Goal: Information Seeking & Learning: Compare options

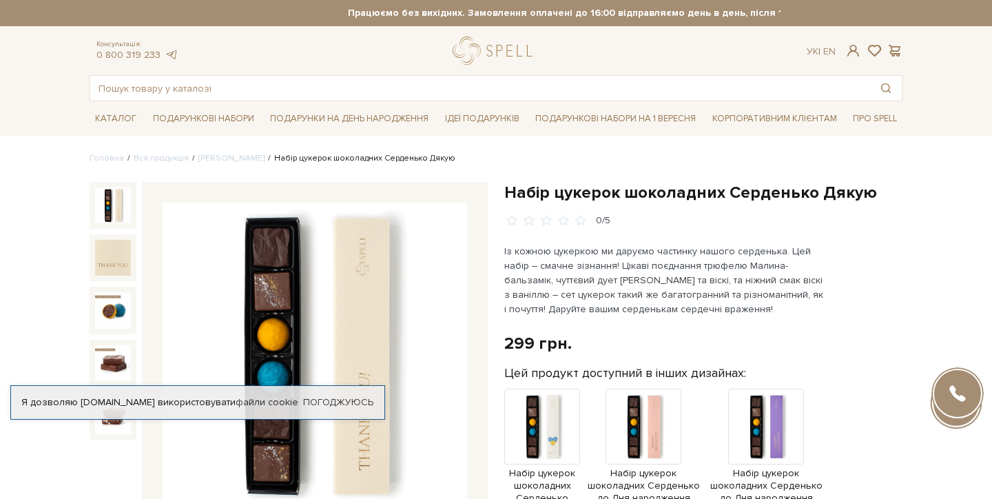
scroll to position [289, 0]
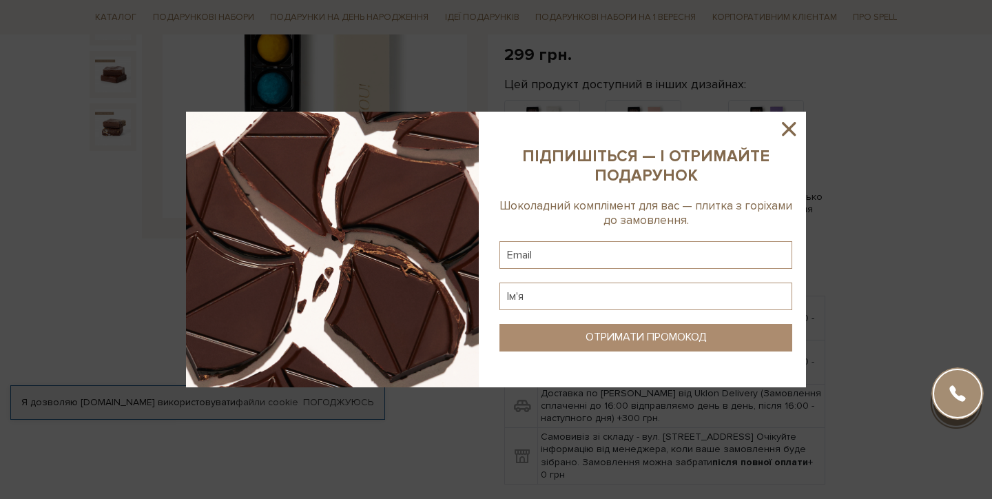
click at [797, 122] on icon at bounding box center [788, 128] width 23 height 23
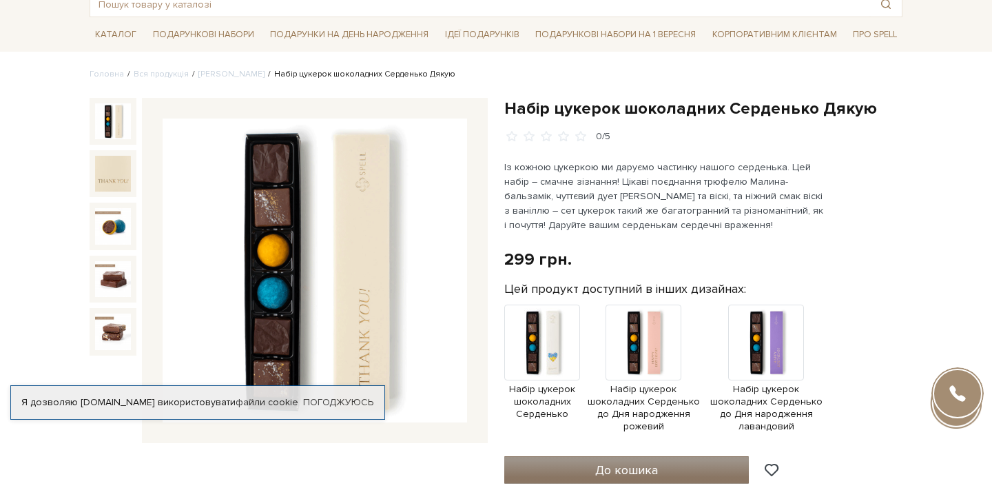
scroll to position [0, 0]
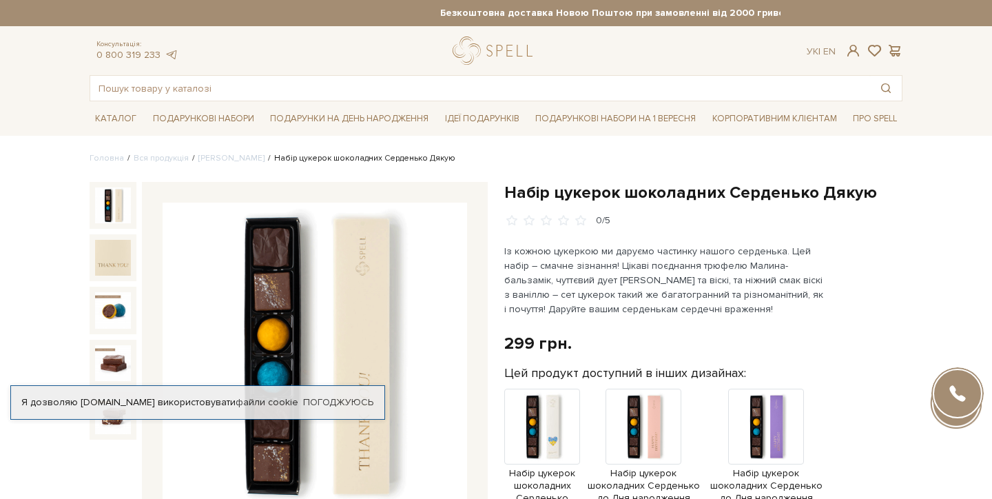
click at [139, 313] on div at bounding box center [289, 355] width 398 height 346
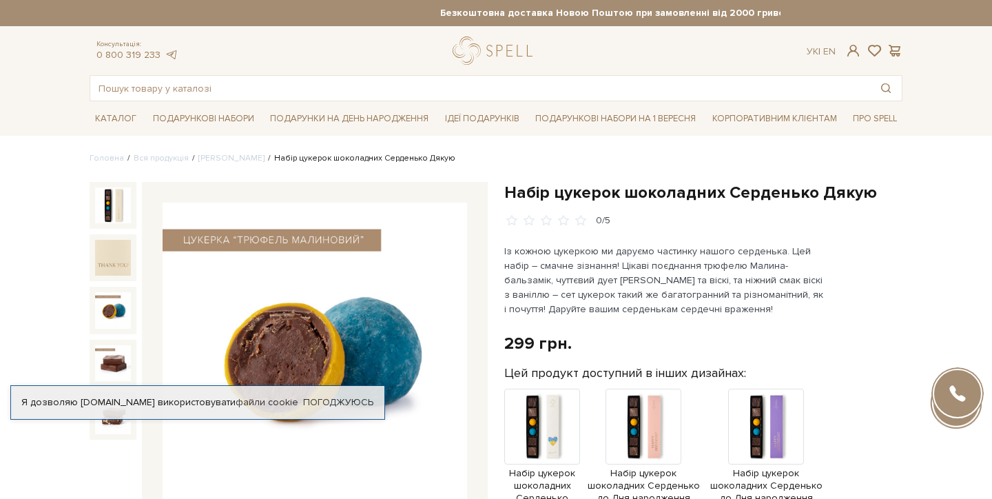
click at [109, 311] on img at bounding box center [113, 310] width 36 height 36
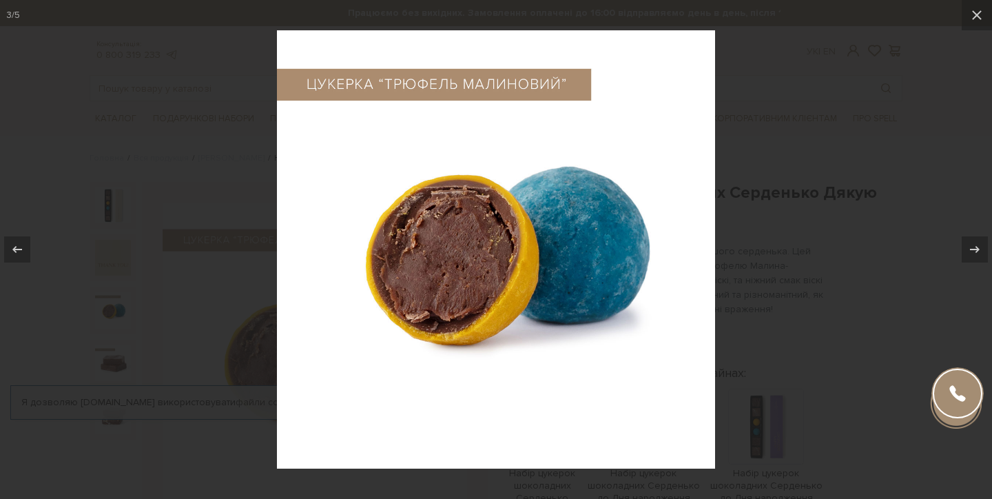
click at [195, 200] on div at bounding box center [496, 249] width 992 height 499
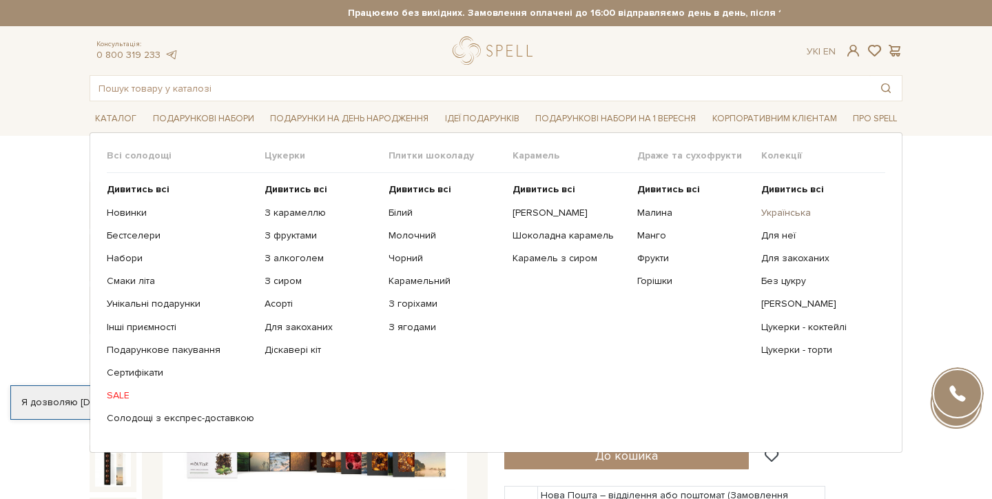
click at [783, 212] on link "Українська" at bounding box center [818, 213] width 114 height 12
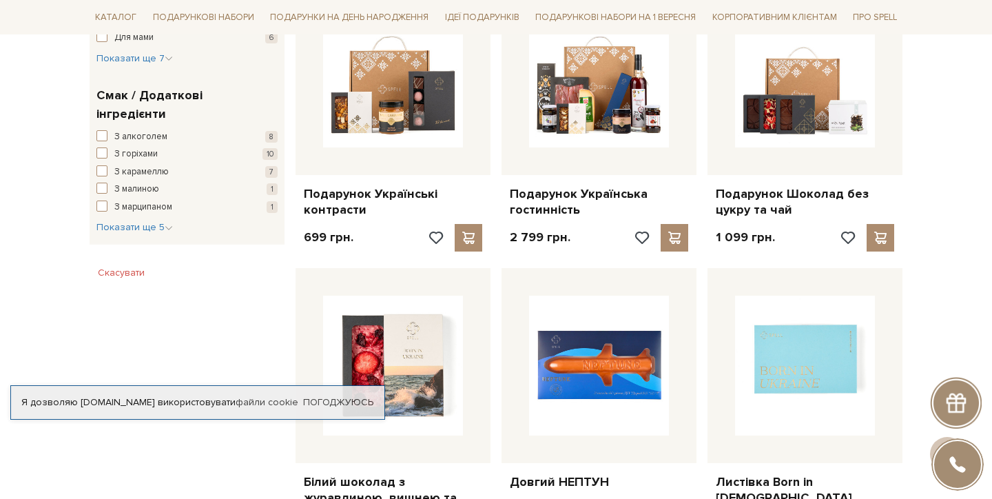
scroll to position [1122, 0]
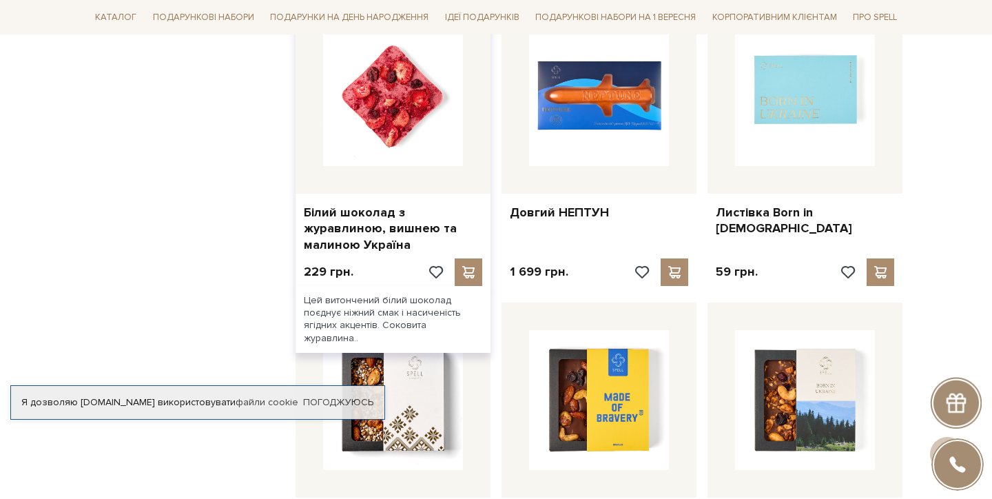
click at [381, 114] on img at bounding box center [393, 96] width 140 height 140
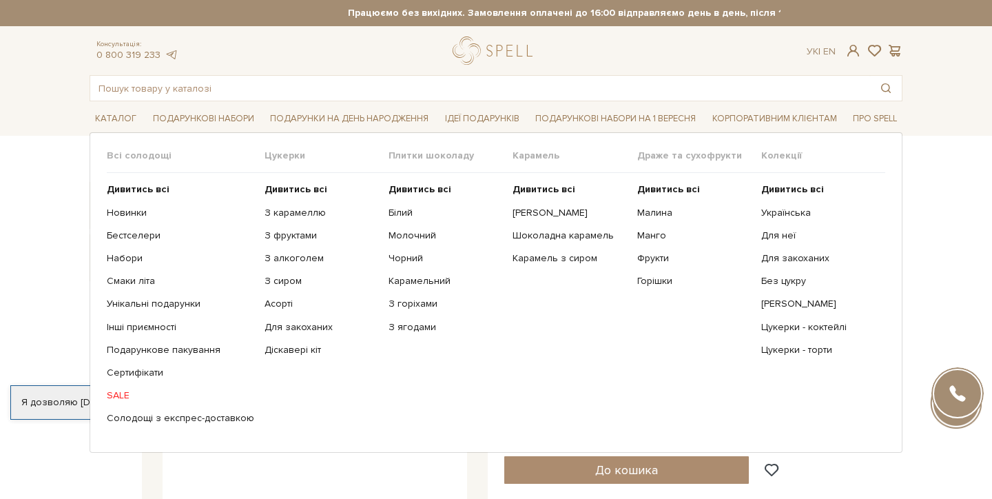
click at [148, 158] on span "Всі солодощі" at bounding box center [186, 155] width 158 height 12
click at [114, 393] on link "SALE" at bounding box center [180, 395] width 147 height 12
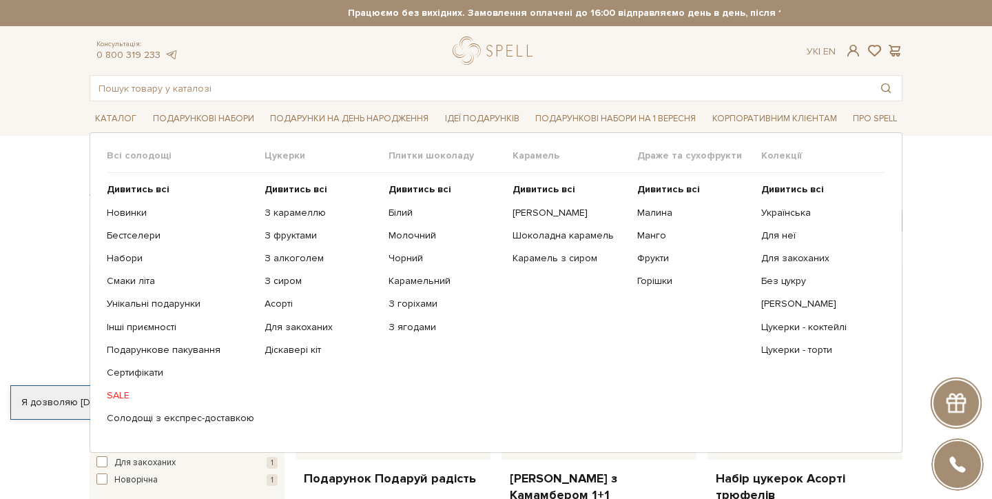
click at [137, 156] on span "Всі солодощі" at bounding box center [186, 155] width 158 height 12
click at [147, 187] on b "Дивитись всі" at bounding box center [138, 189] width 63 height 12
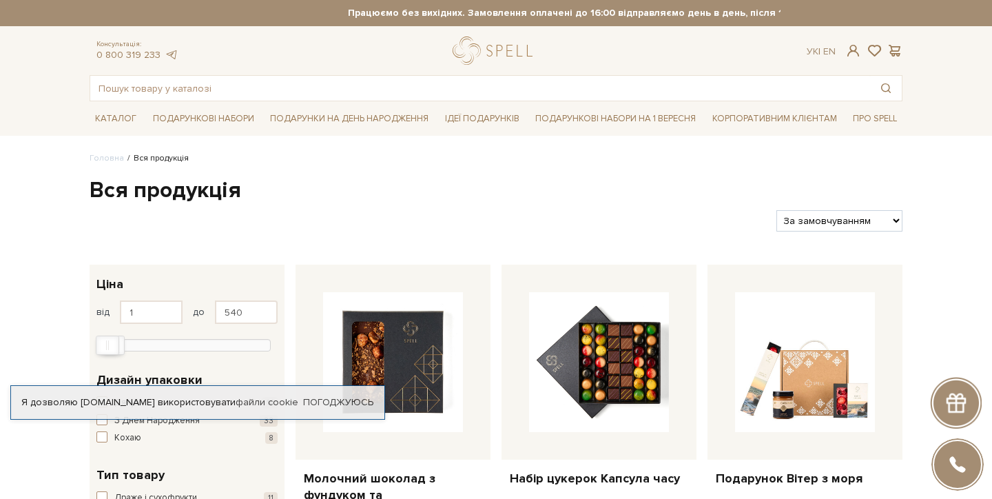
type input "508"
drag, startPoint x: 265, startPoint y: 342, endPoint x: 109, endPoint y: 357, distance: 157.1
click at [109, 357] on div "1 - 508 грн. Ціна від 1 до 508 1 2 тис. 4 тис. 6 тис. 8 тис. Виберіть фільтри" at bounding box center [187, 312] width 195 height 96
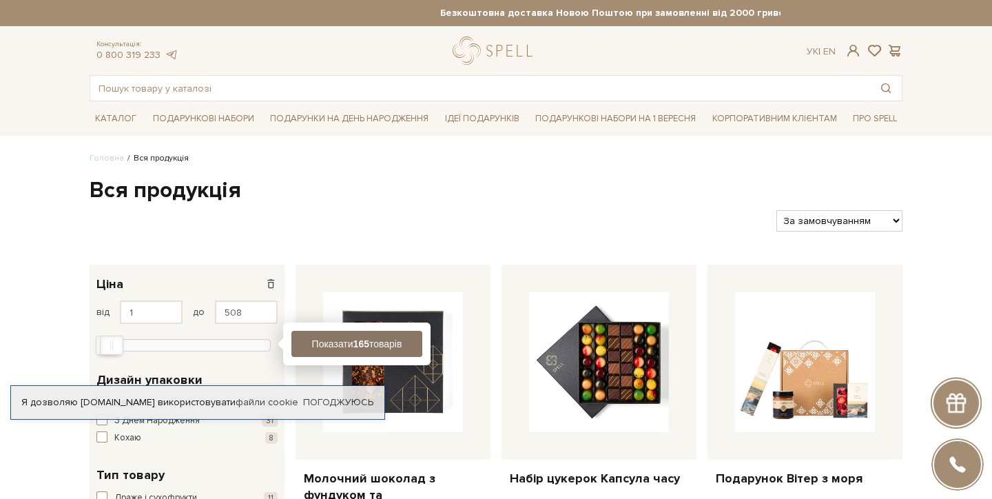
click at [357, 347] on b "165" at bounding box center [361, 343] width 16 height 11
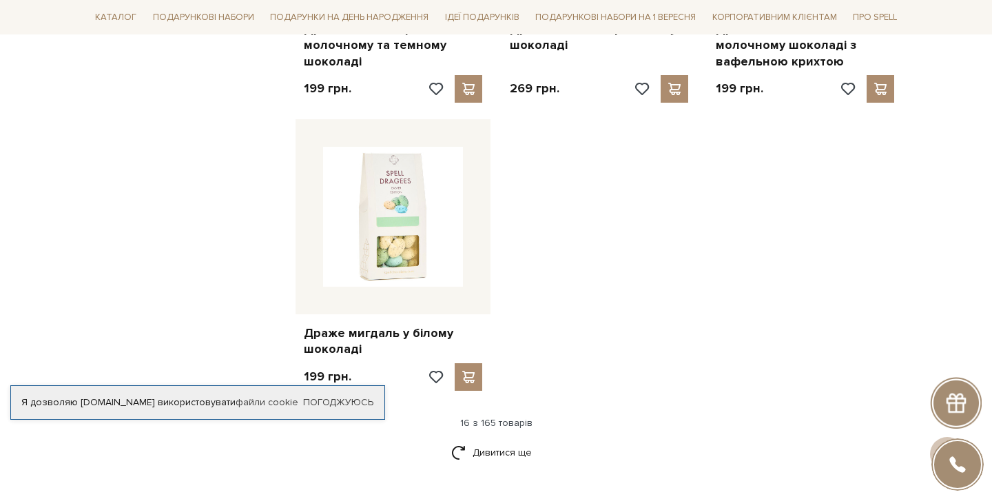
scroll to position [1644, 0]
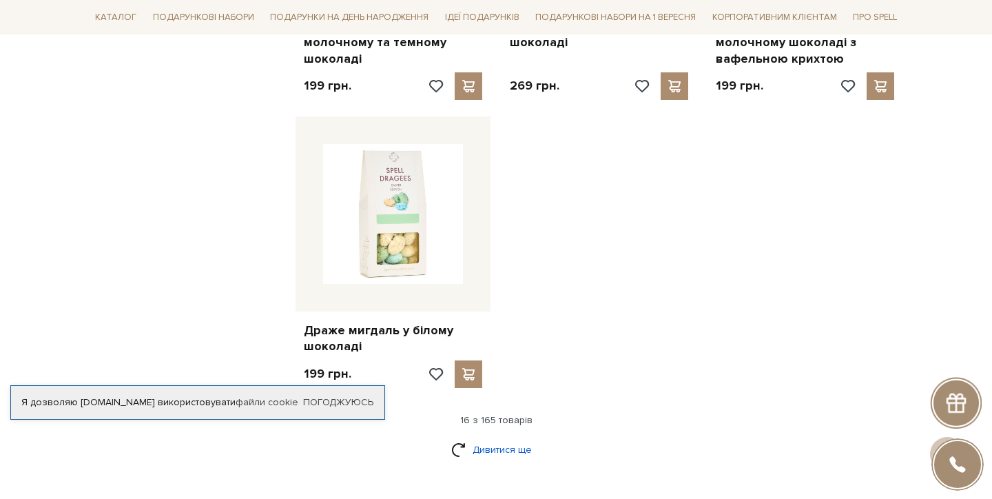
click at [480, 454] on link "Дивитися ще" at bounding box center [496, 449] width 90 height 24
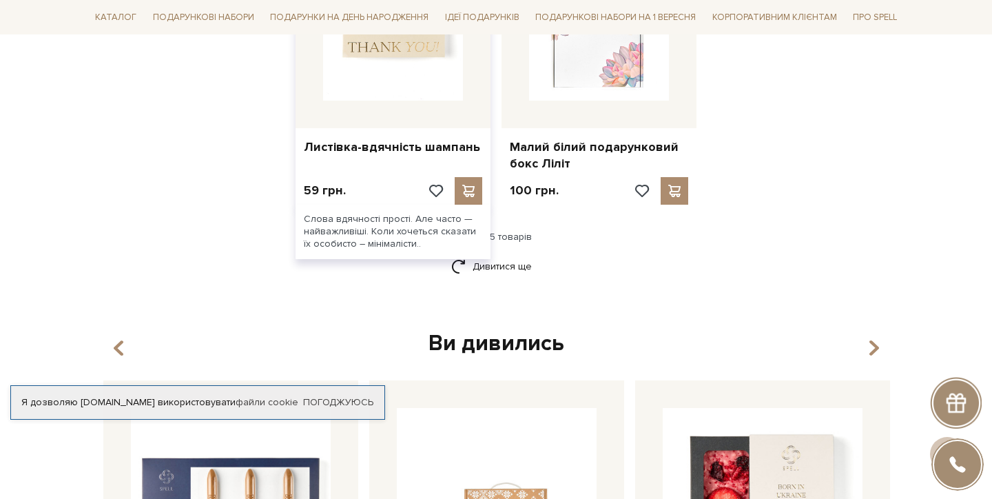
scroll to position [3284, 0]
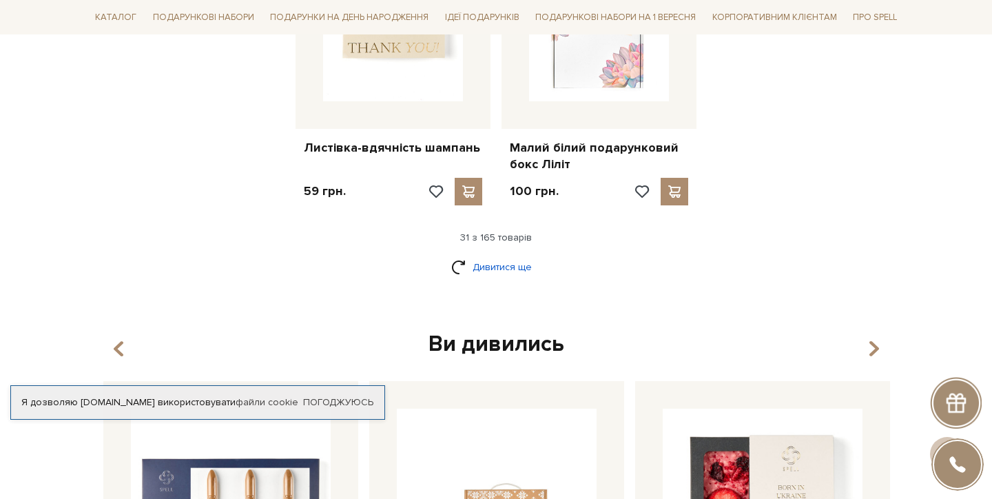
click at [497, 255] on link "Дивитися ще" at bounding box center [496, 267] width 90 height 24
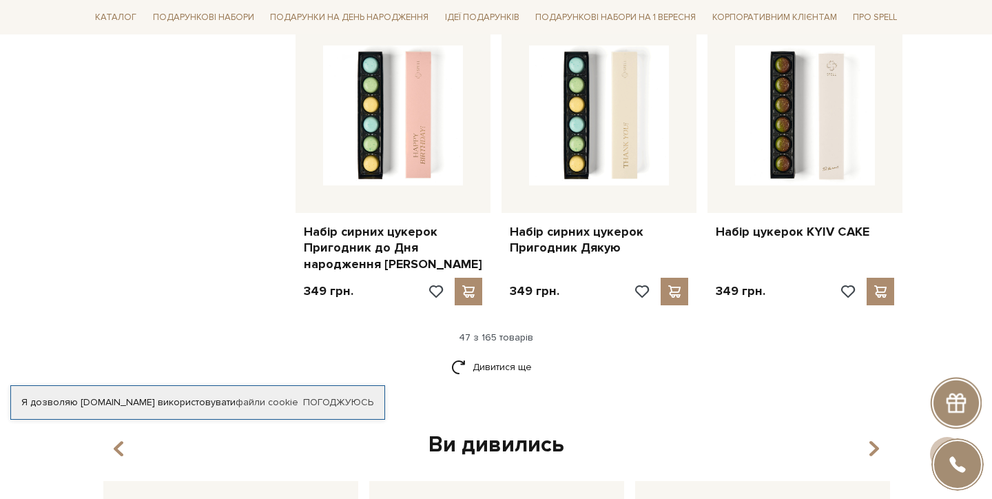
scroll to position [4723, 0]
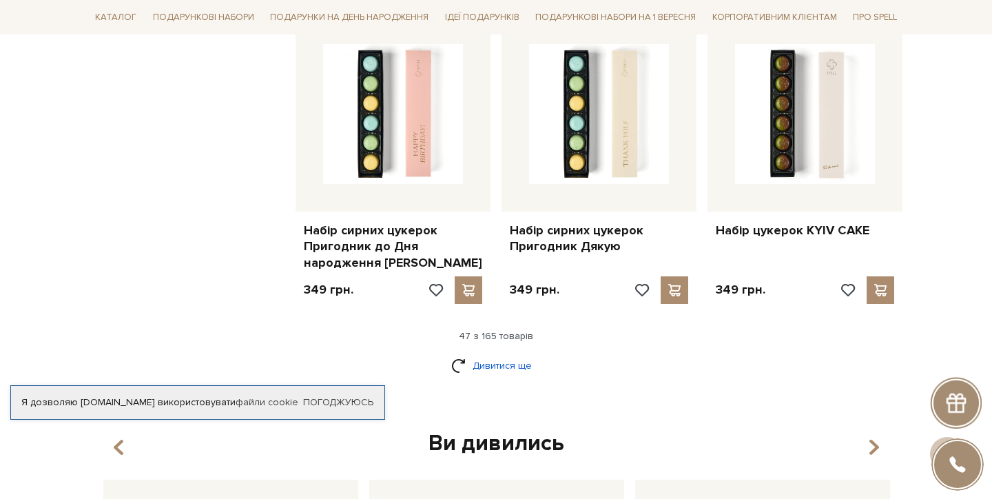
click at [508, 353] on link "Дивитися ще" at bounding box center [496, 365] width 90 height 24
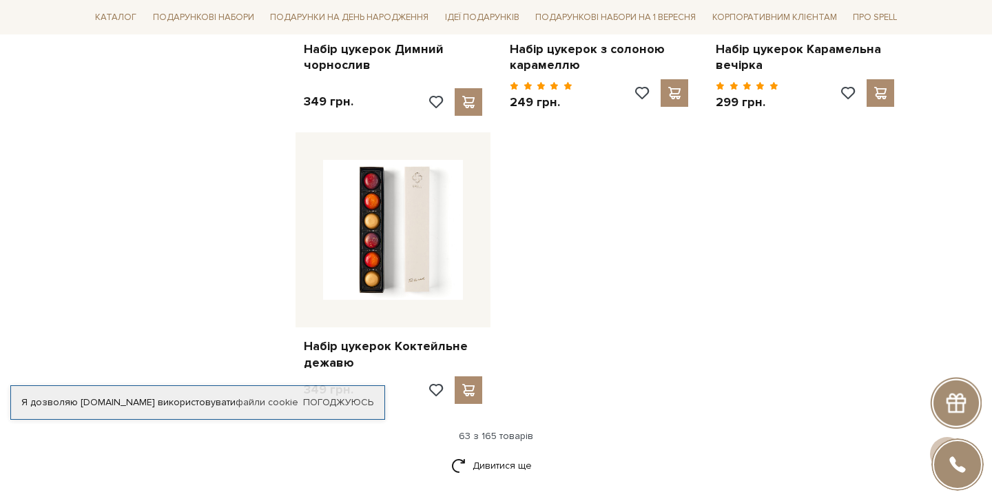
scroll to position [6403, 0]
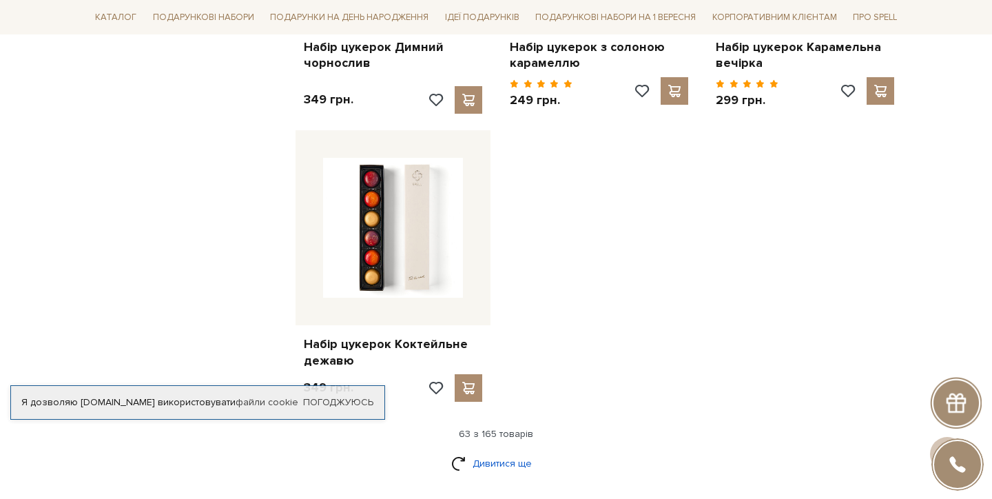
click at [489, 451] on link "Дивитися ще" at bounding box center [496, 463] width 90 height 24
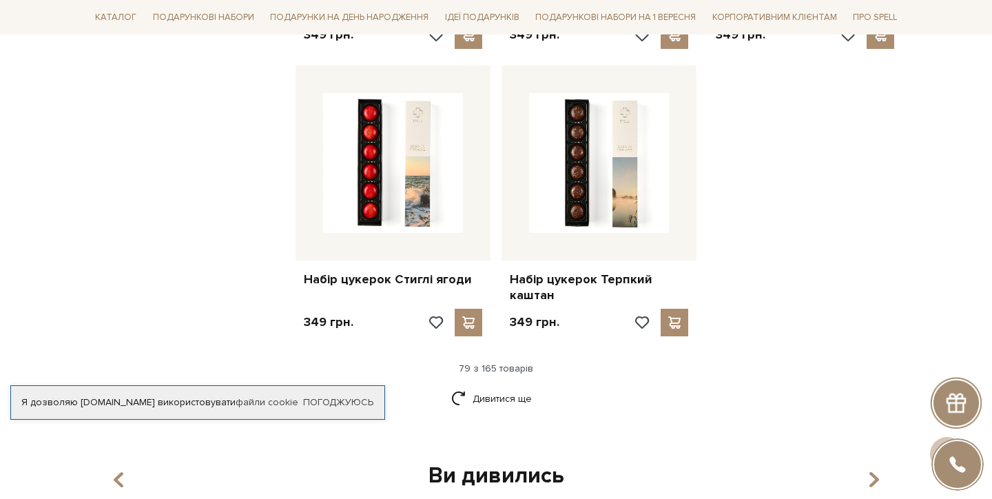
scroll to position [7956, 0]
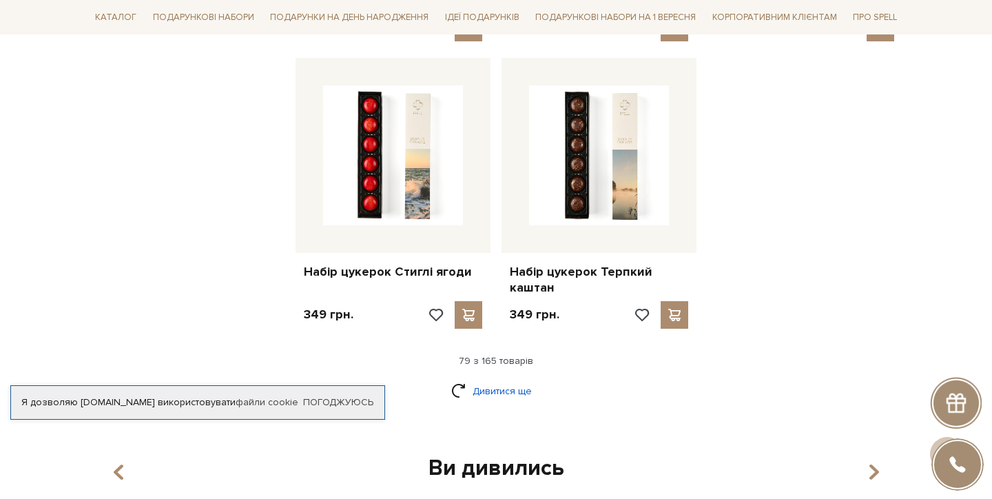
click at [492, 379] on link "Дивитися ще" at bounding box center [496, 391] width 90 height 24
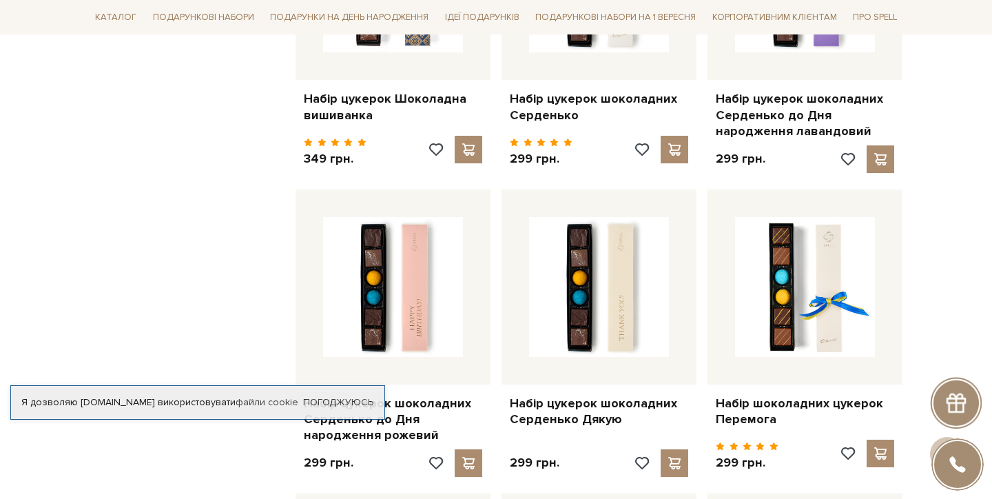
scroll to position [8417, 0]
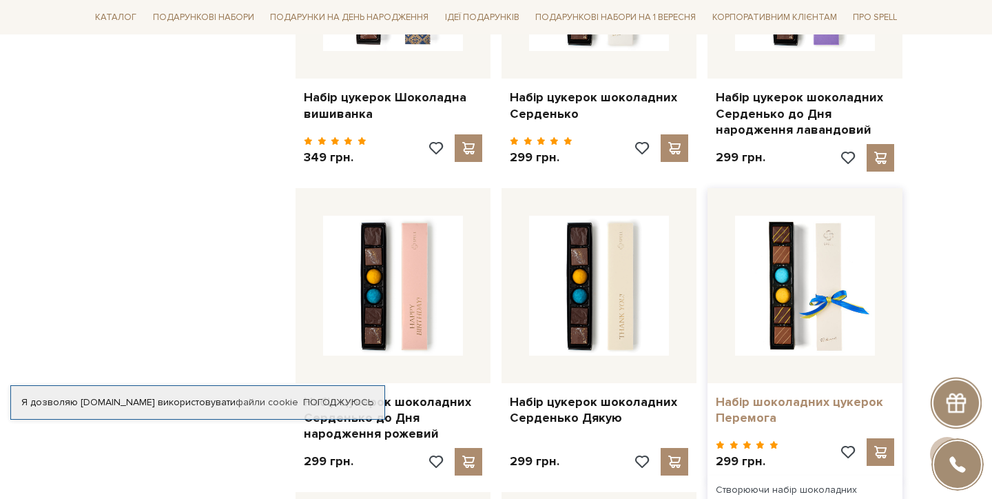
click at [773, 394] on link "Набір шоколадних цукерок Перемога" at bounding box center [804, 410] width 178 height 32
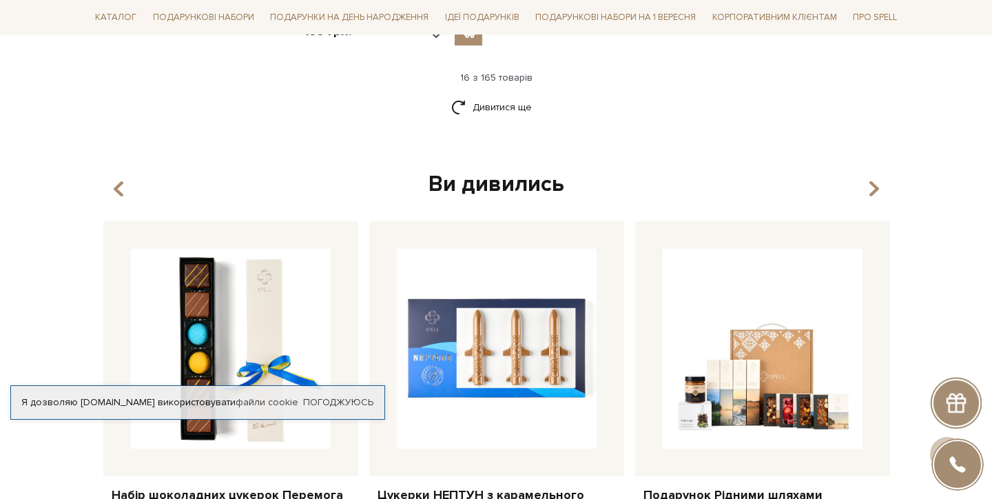
scroll to position [1943, 0]
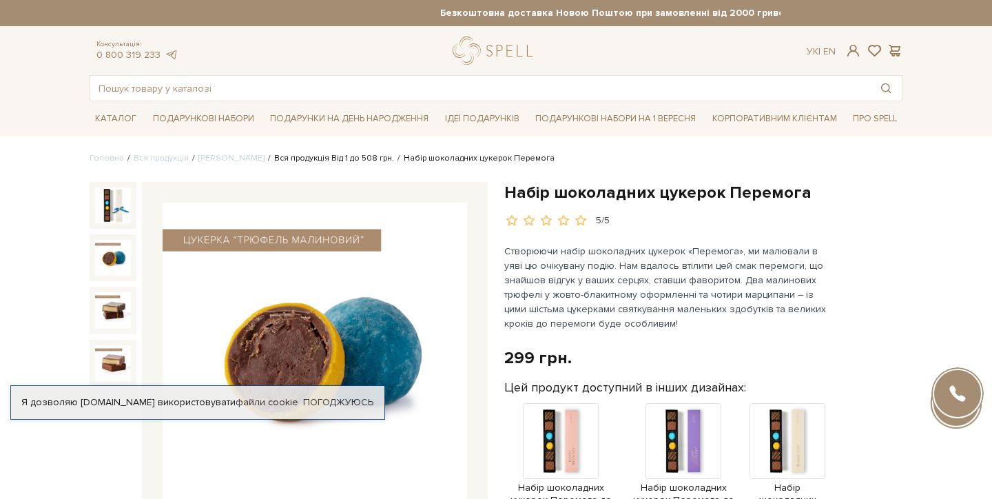
click at [306, 161] on link "Вся продукція Від 1 до 508 грн." at bounding box center [334, 158] width 120 height 10
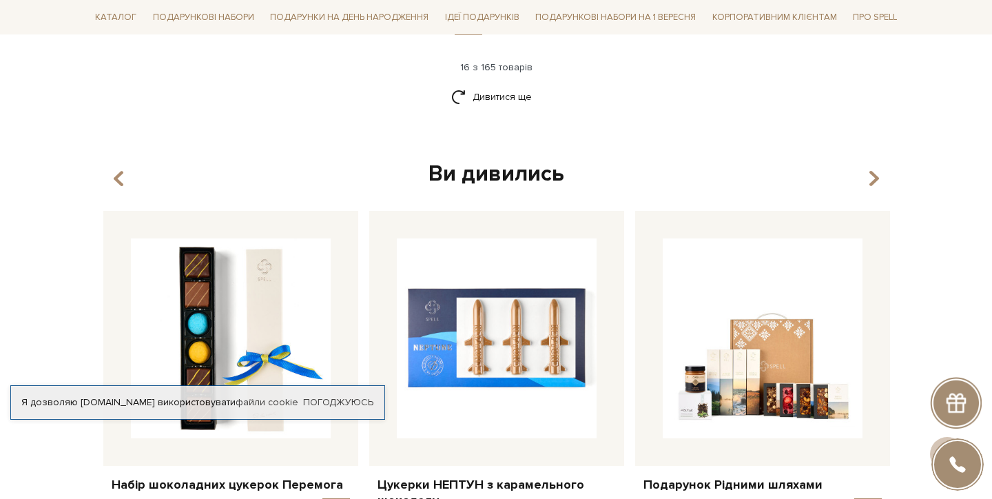
scroll to position [1994, 0]
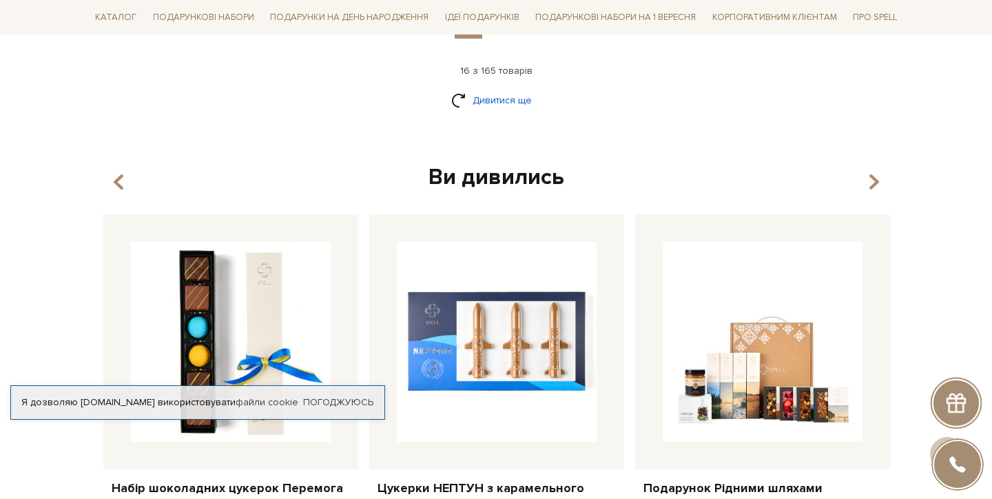
click at [491, 92] on link "Дивитися ще" at bounding box center [496, 100] width 90 height 24
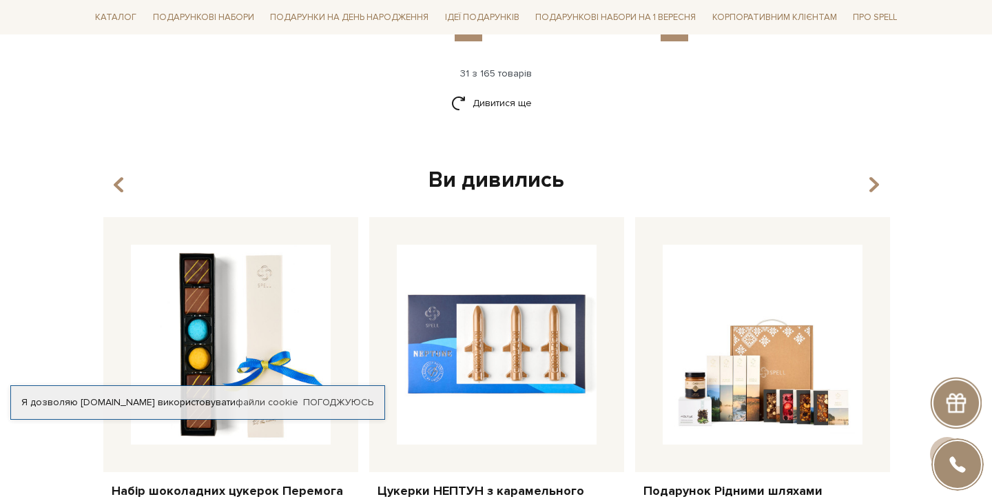
scroll to position [3369, 0]
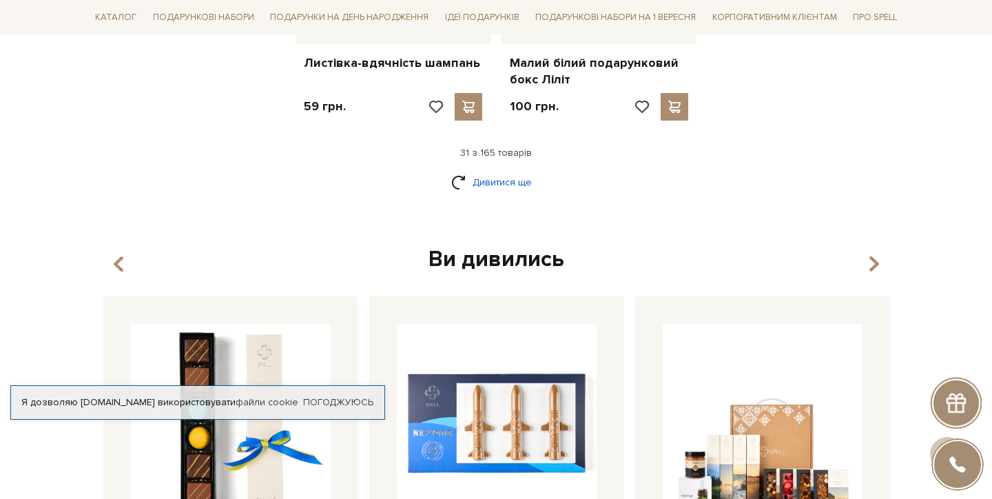
click at [500, 170] on link "Дивитися ще" at bounding box center [496, 182] width 90 height 24
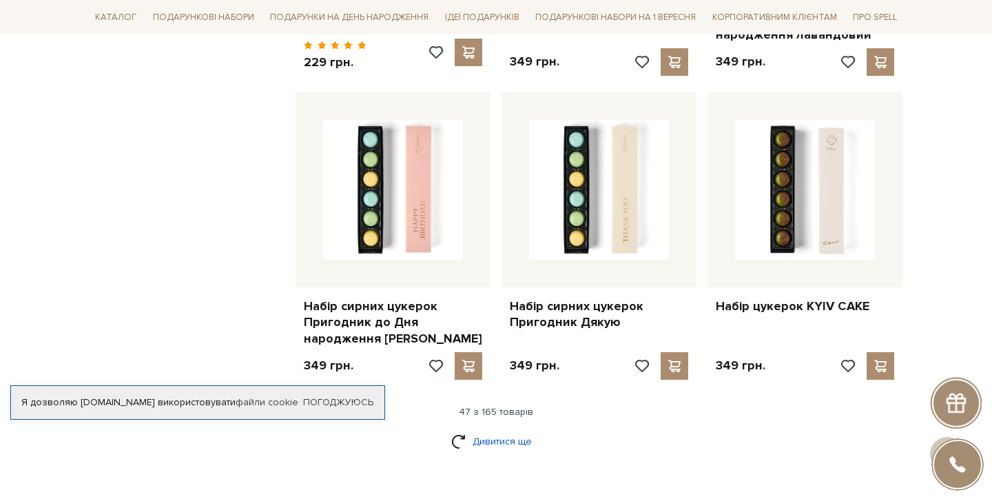
scroll to position [4683, 0]
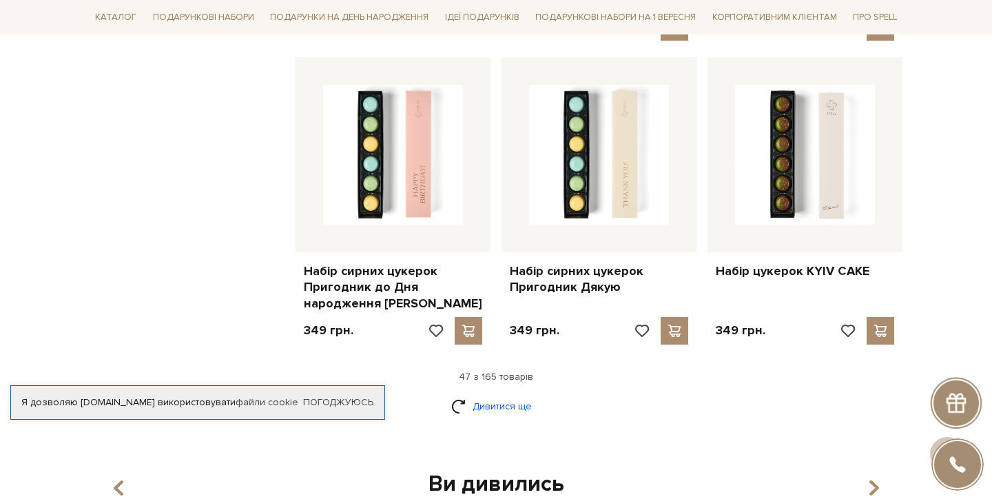
click at [491, 394] on link "Дивитися ще" at bounding box center [496, 406] width 90 height 24
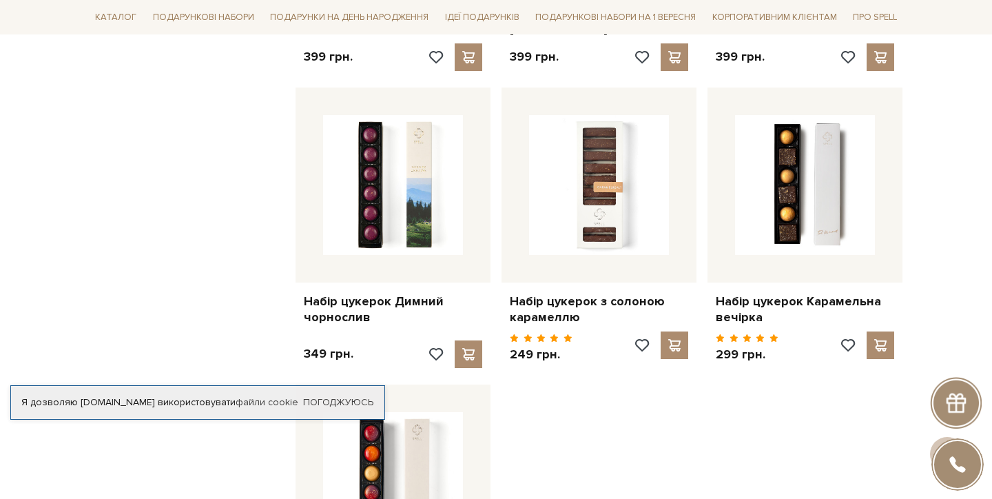
scroll to position [6429, 0]
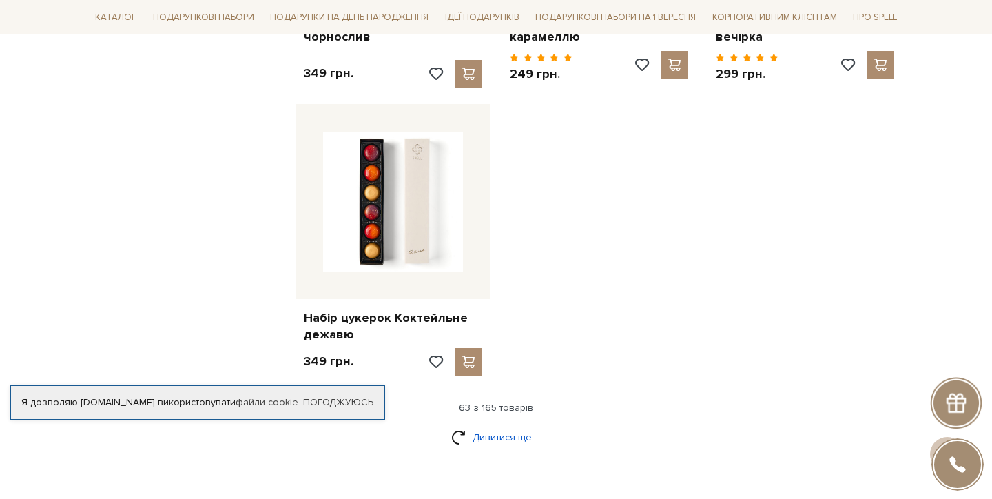
click at [491, 425] on link "Дивитися ще" at bounding box center [496, 437] width 90 height 24
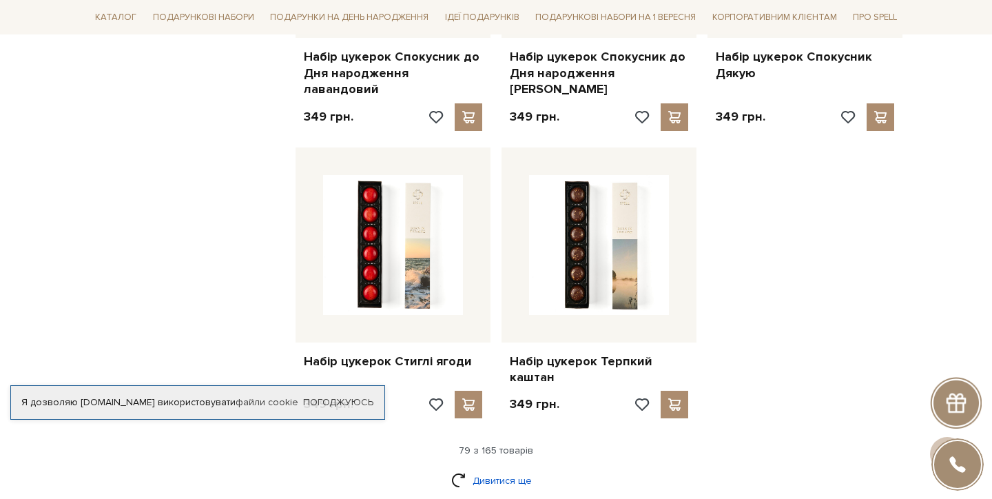
scroll to position [7879, 0]
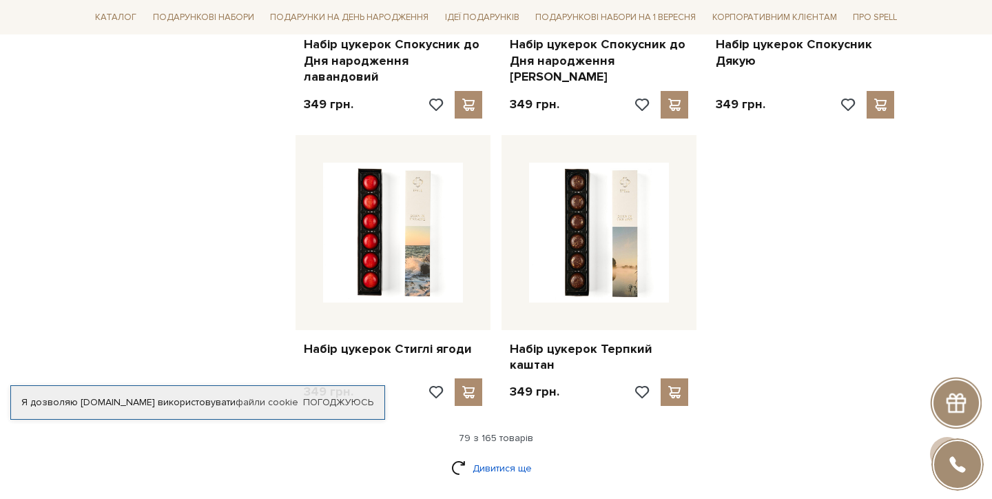
click at [484, 456] on link "Дивитися ще" at bounding box center [496, 468] width 90 height 24
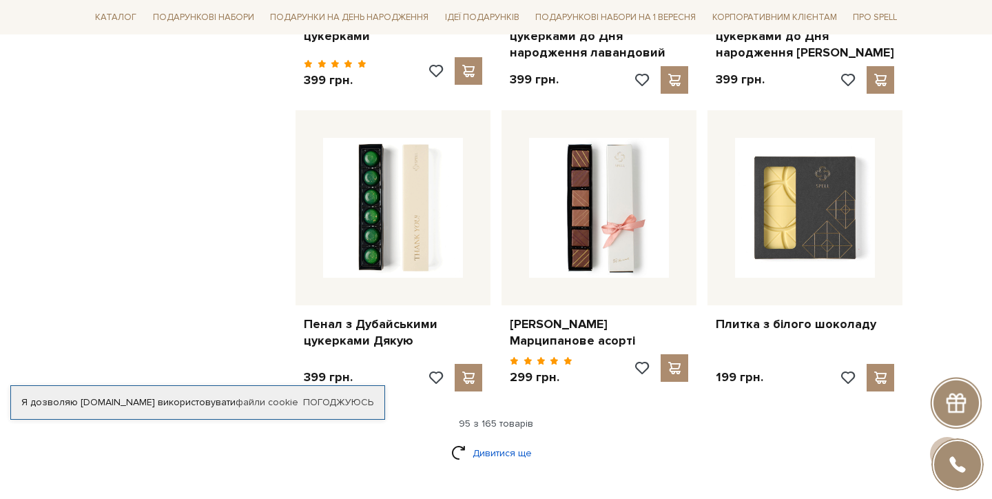
scroll to position [9427, 0]
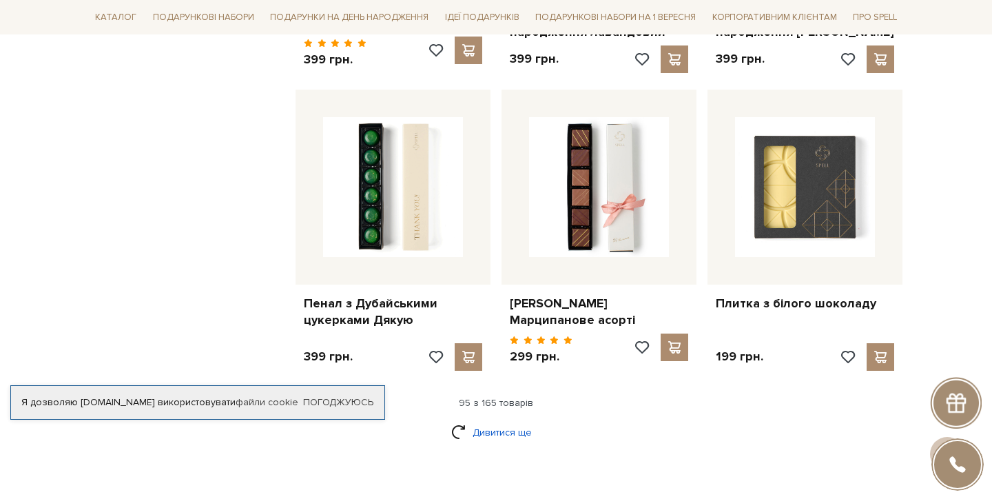
click at [490, 420] on link "Дивитися ще" at bounding box center [496, 432] width 90 height 24
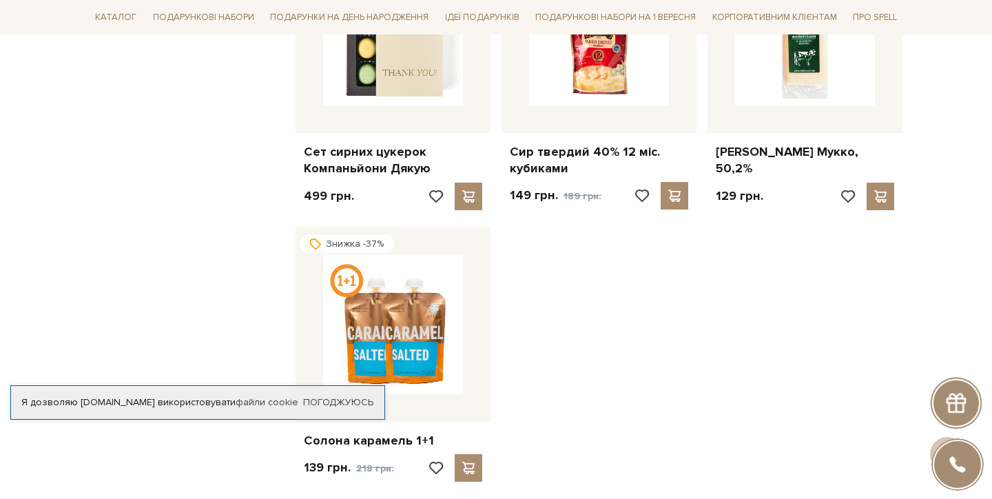
scroll to position [11249, 0]
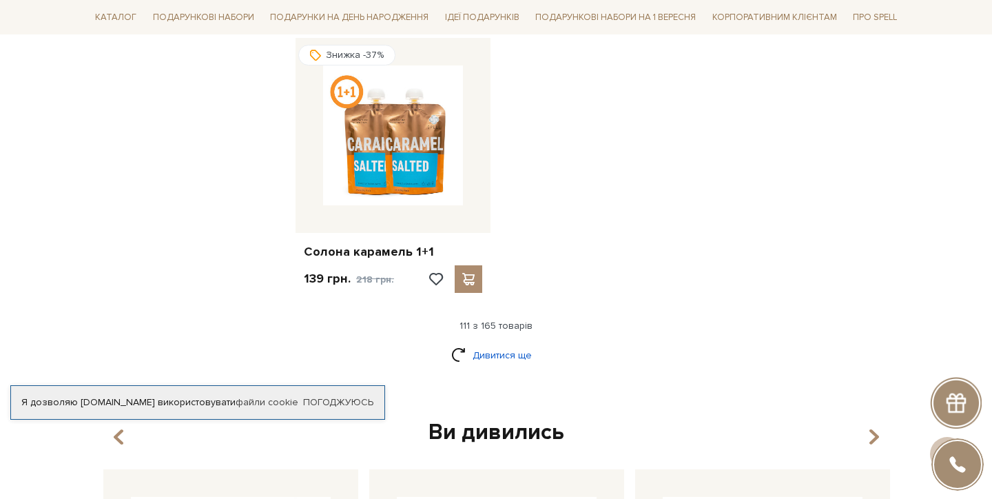
click at [474, 343] on link "Дивитися ще" at bounding box center [496, 355] width 90 height 24
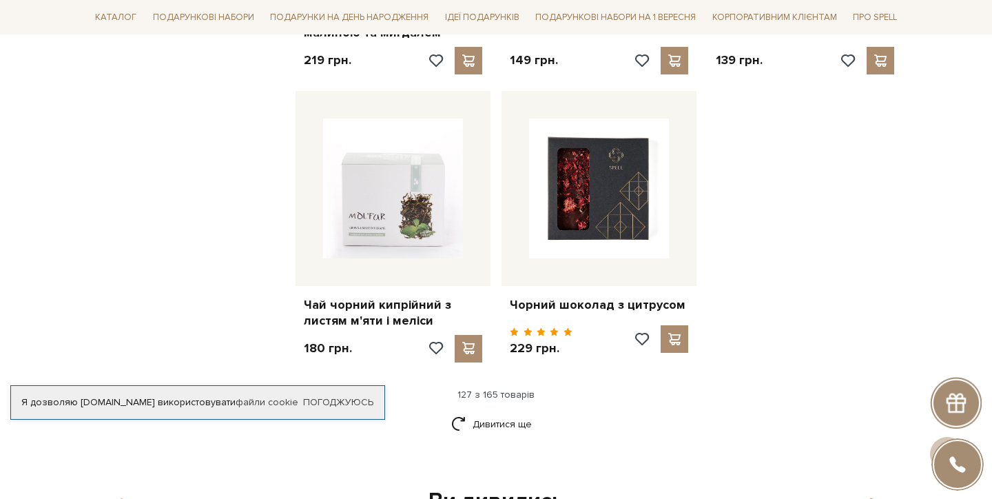
scroll to position [12688, 0]
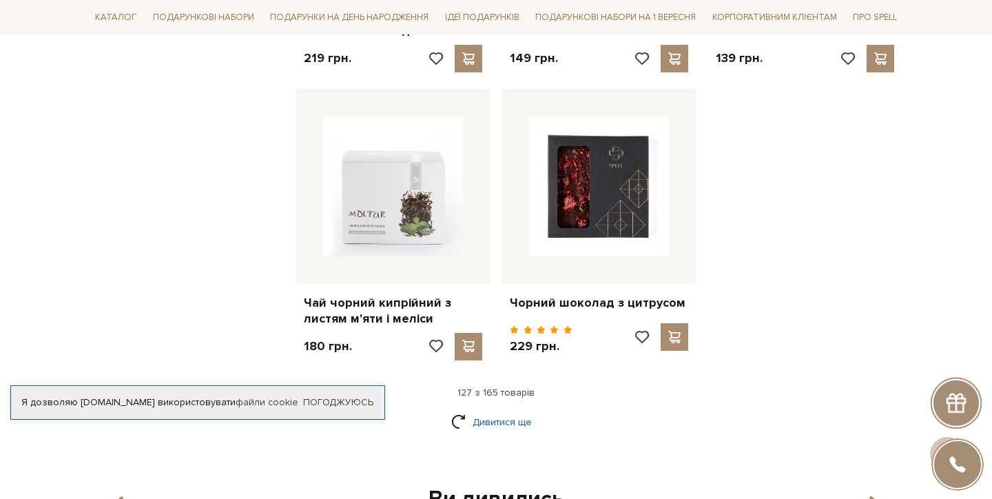
click at [491, 410] on link "Дивитися ще" at bounding box center [496, 422] width 90 height 24
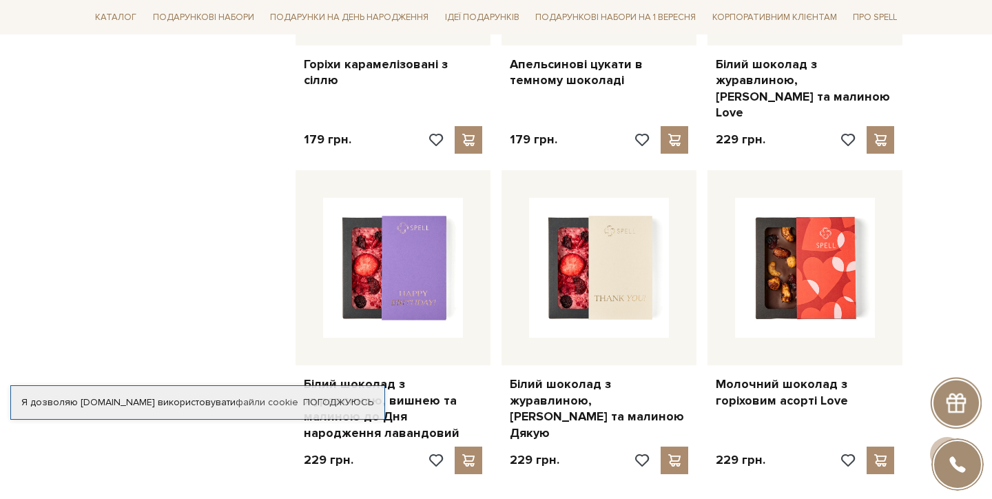
scroll to position [14080, 0]
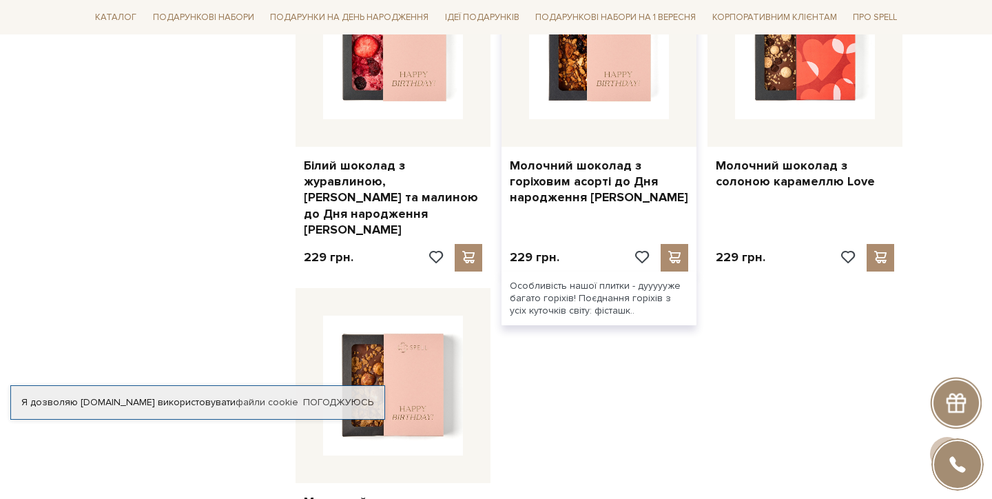
scroll to position [16142, 0]
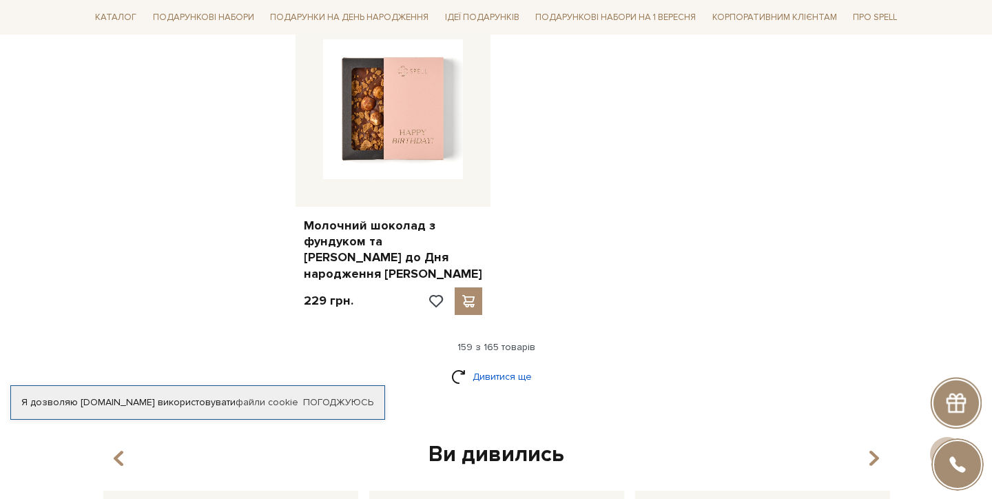
click at [499, 364] on link "Дивитися ще" at bounding box center [496, 376] width 90 height 24
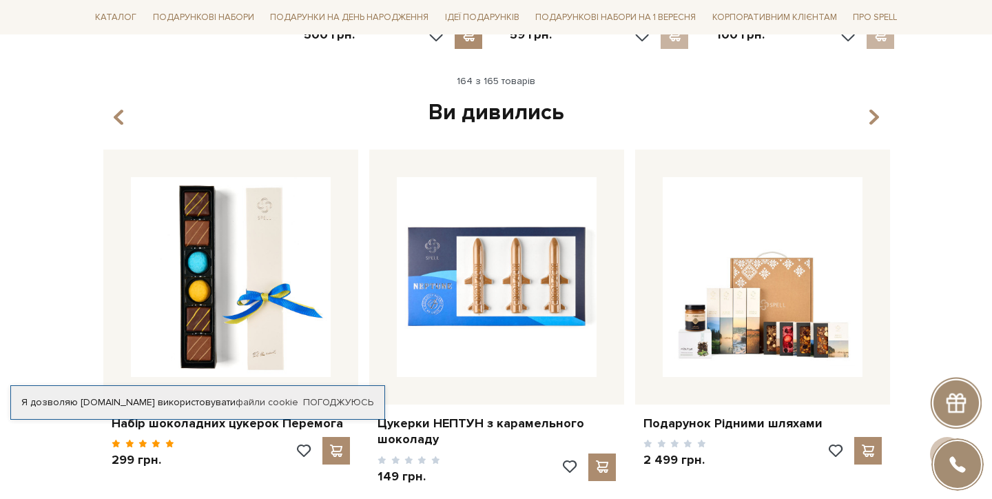
scroll to position [16710, 0]
